Goal: Information Seeking & Learning: Compare options

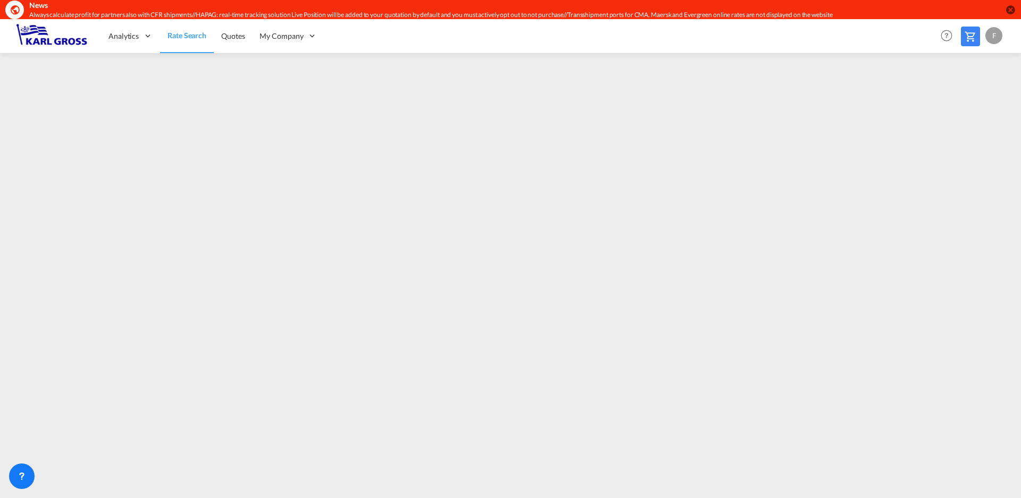
click at [721, 30] on div "Analytics Dashboard Rate Search Quotes My Company Customers Help Resources" at bounding box center [510, 35] width 989 height 33
